Goal: Find contact information: Find contact information

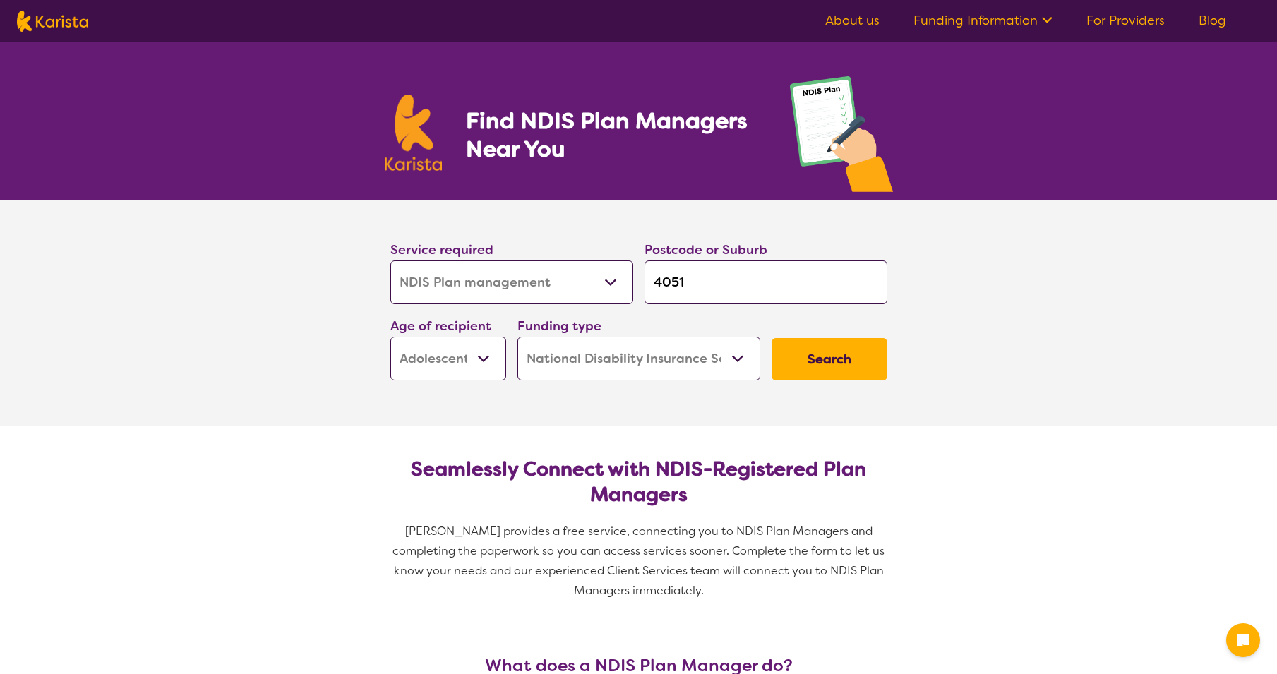
select select "NDIS Plan management"
select select "AS"
select select "NDIS"
select select "NDIS Plan management"
select select "AS"
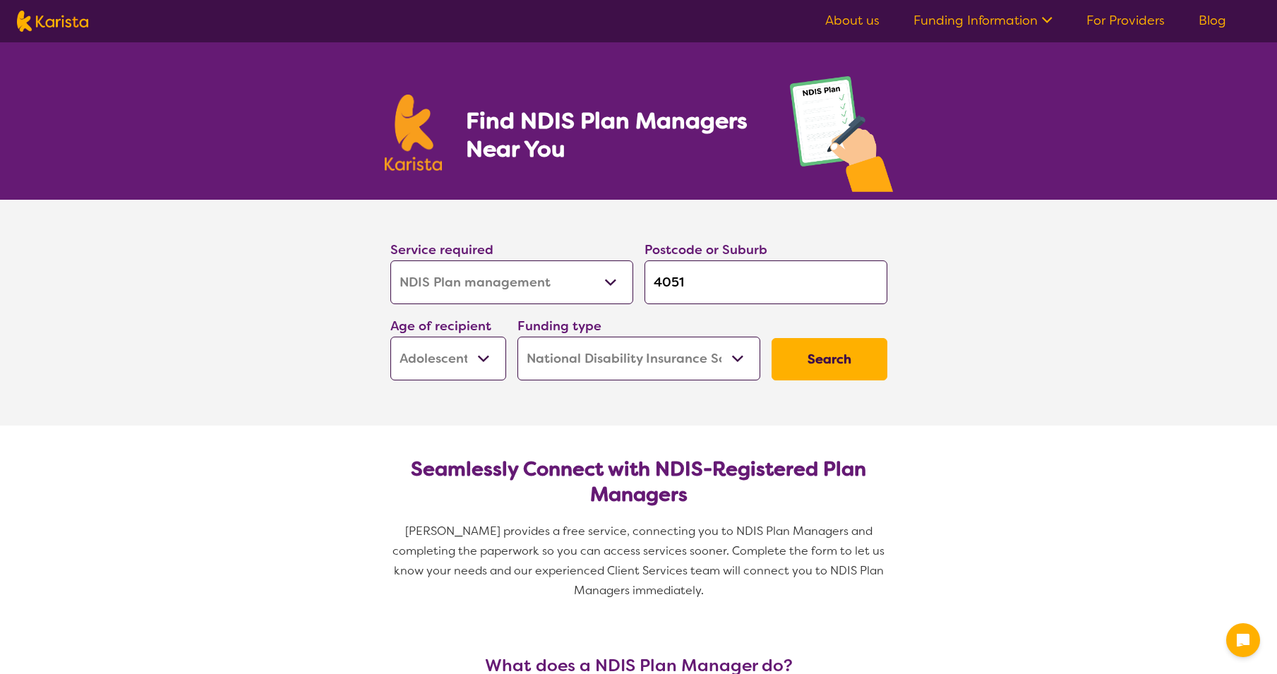
select select "NDIS"
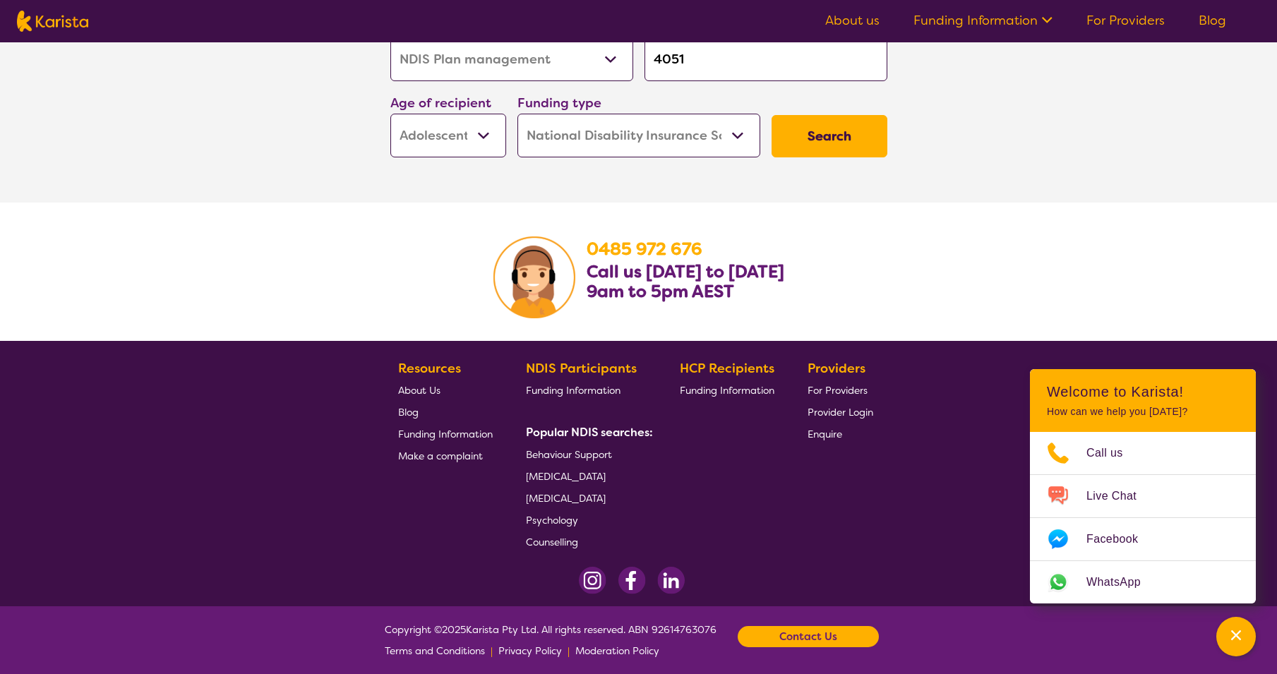
scroll to position [2445, 0]
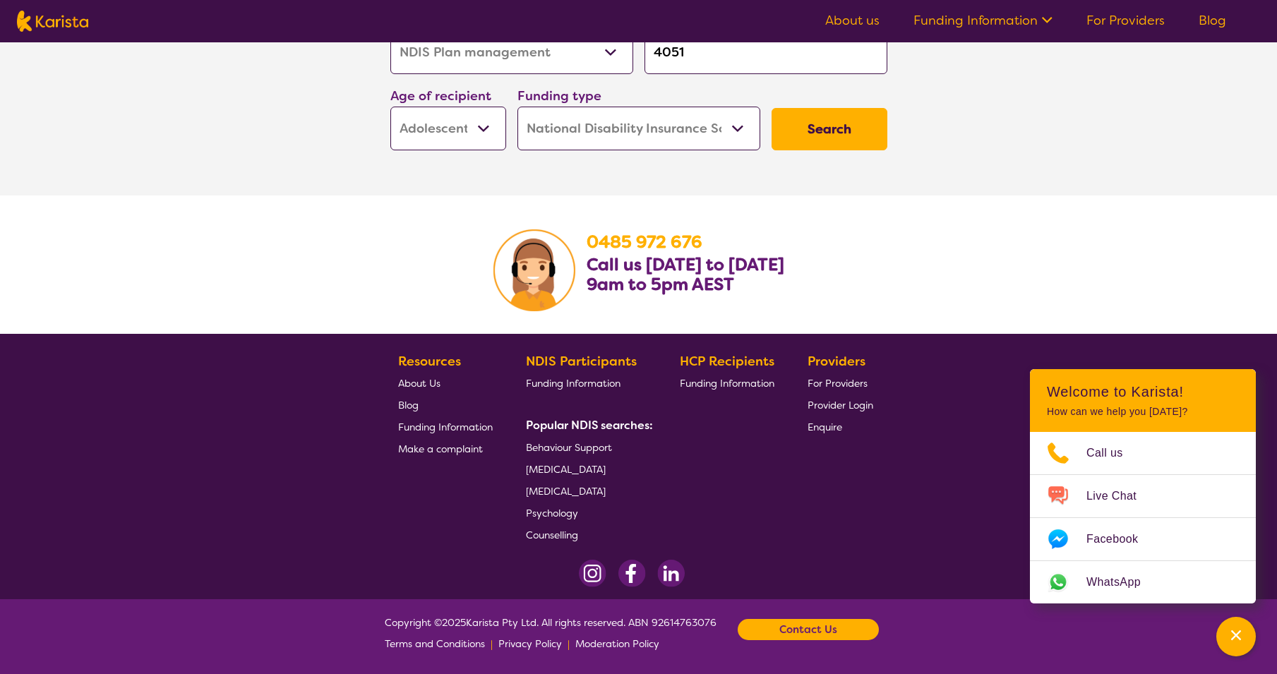
click at [546, 536] on span "Counselling" at bounding box center [552, 535] width 52 height 13
click at [823, 427] on span "Enquire" at bounding box center [825, 427] width 35 height 13
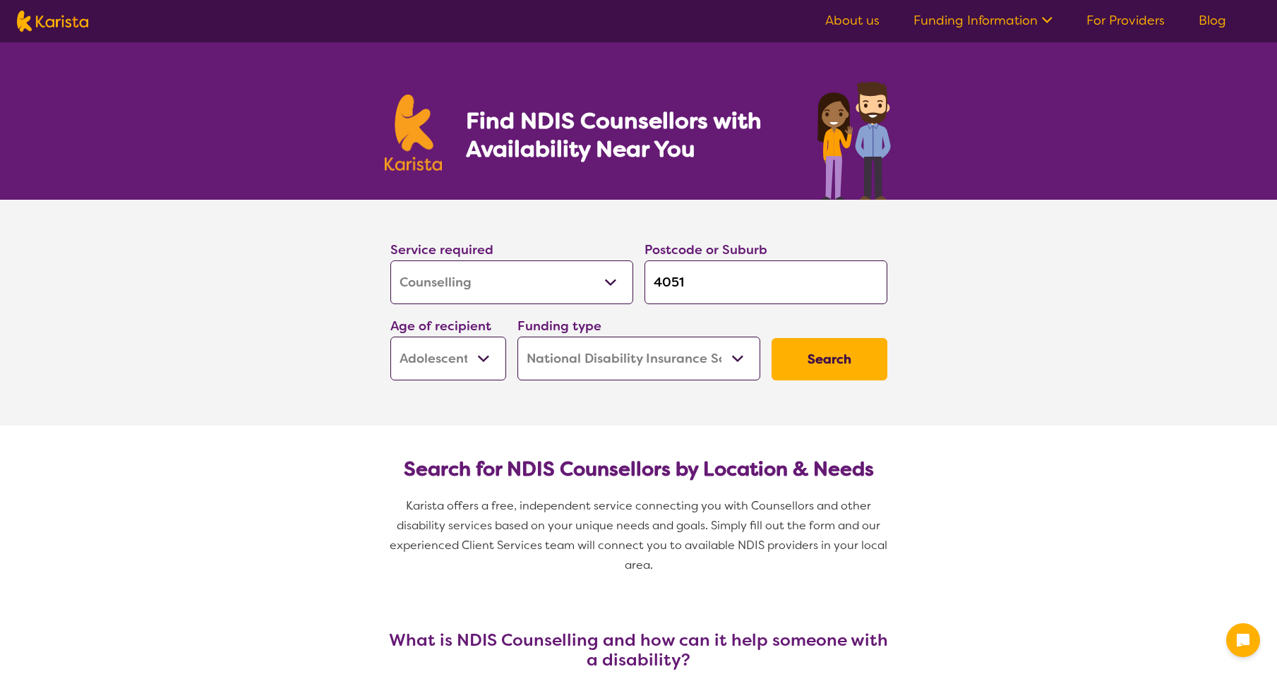
select select "Counselling"
select select "AS"
select select "NDIS"
select select "Counselling"
select select "AS"
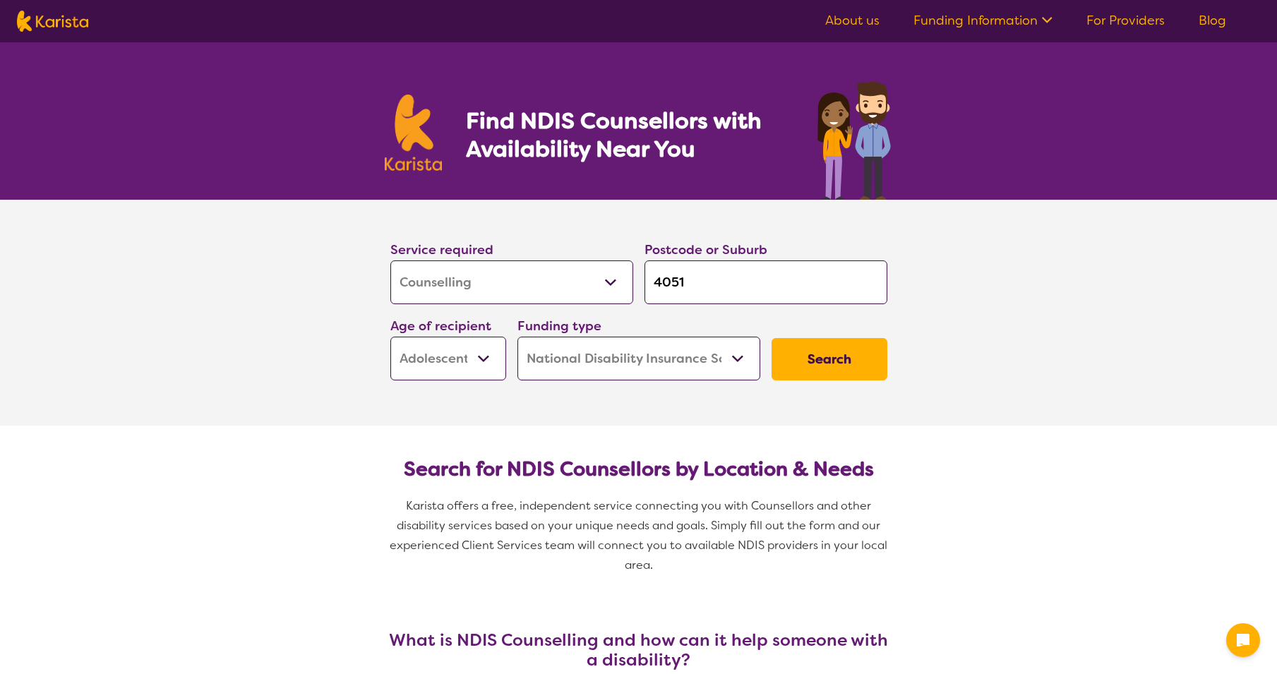
select select "NDIS"
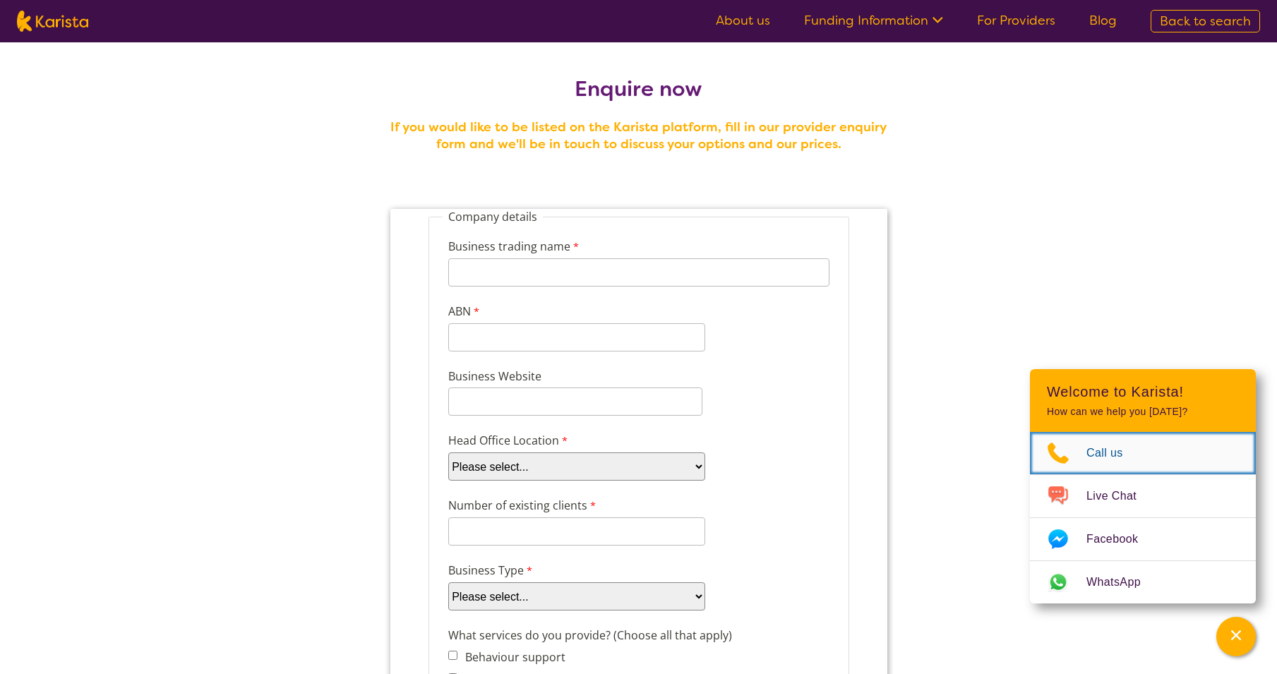
click at [1103, 452] on span "Call us" at bounding box center [1113, 453] width 54 height 21
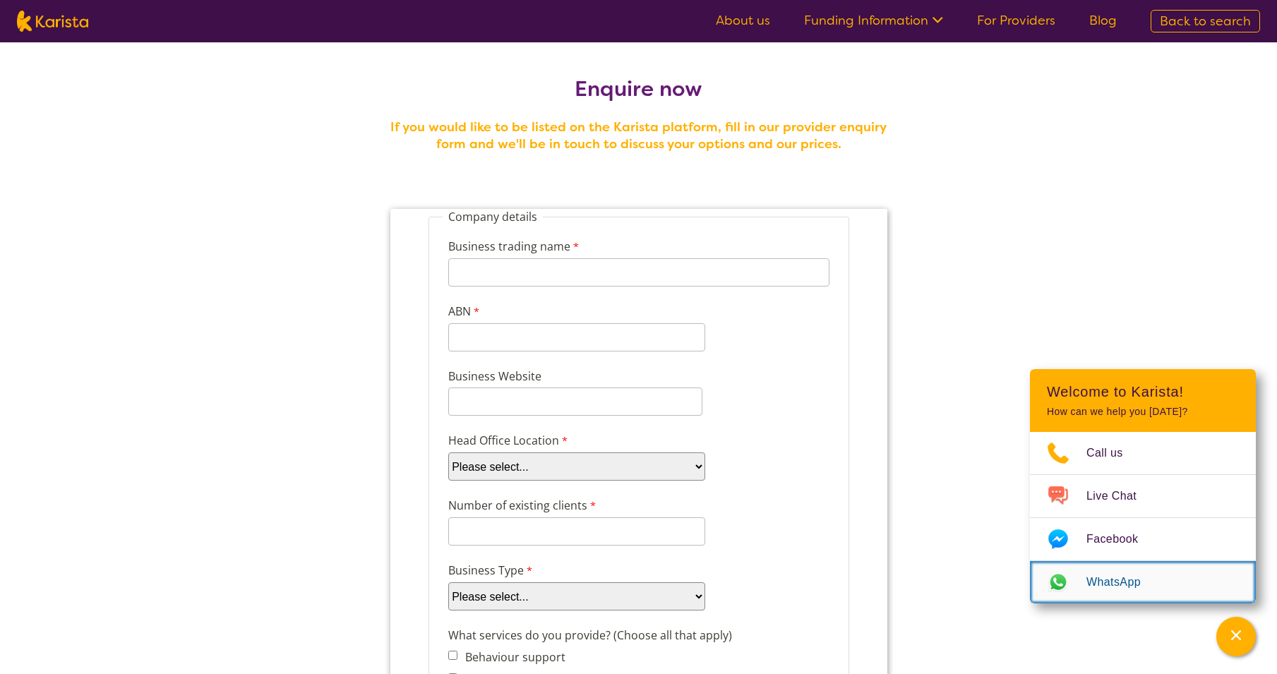
click at [1110, 577] on span "WhatsApp" at bounding box center [1121, 582] width 71 height 21
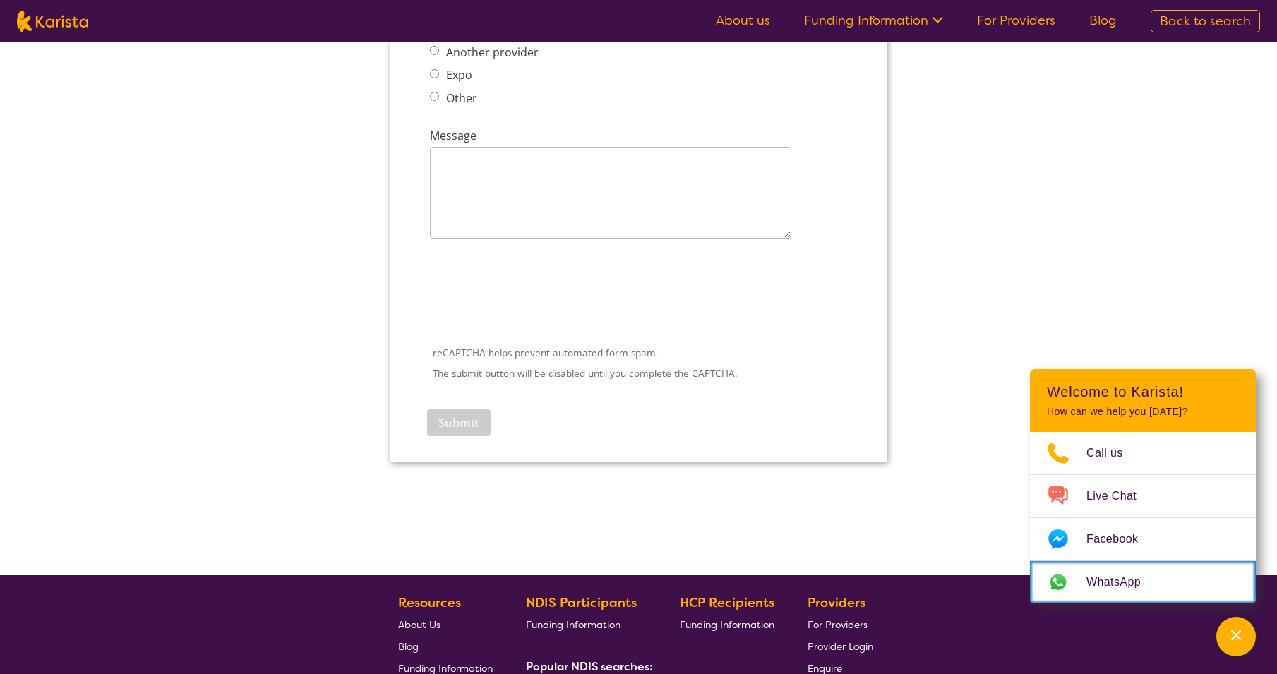
scroll to position [2130, 0]
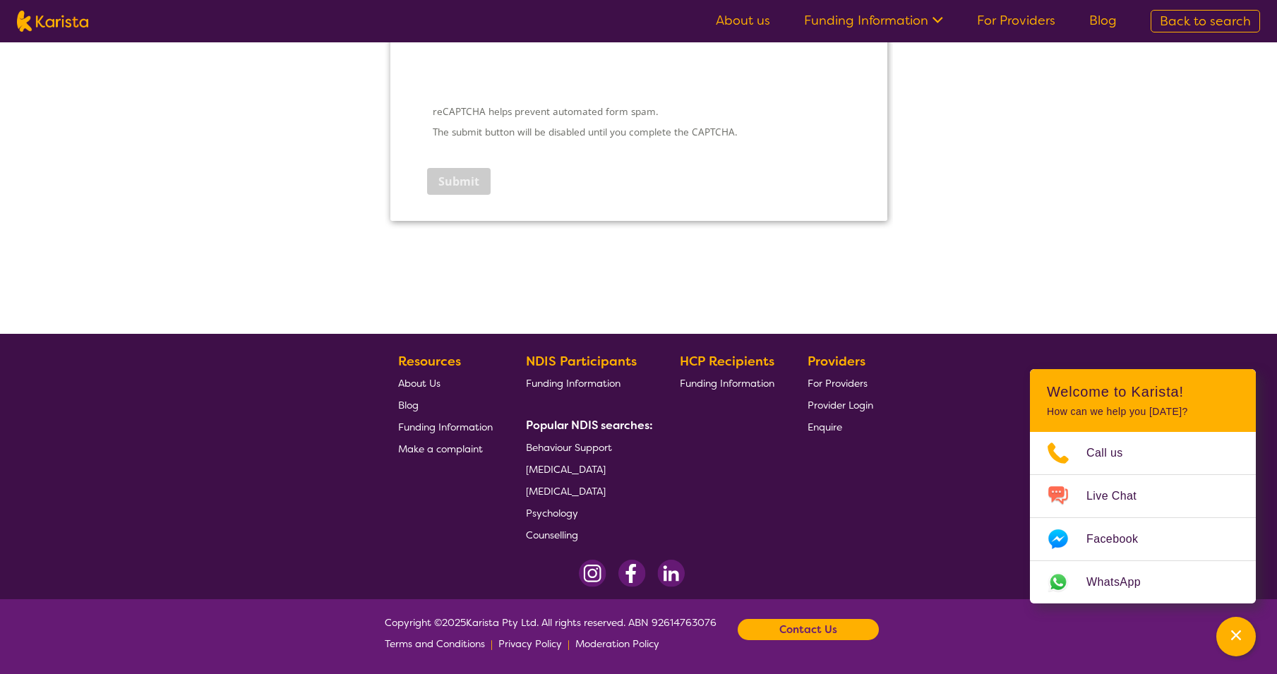
click at [782, 628] on div "Contact Us" at bounding box center [808, 629] width 141 height 21
